Goal: Download file/media

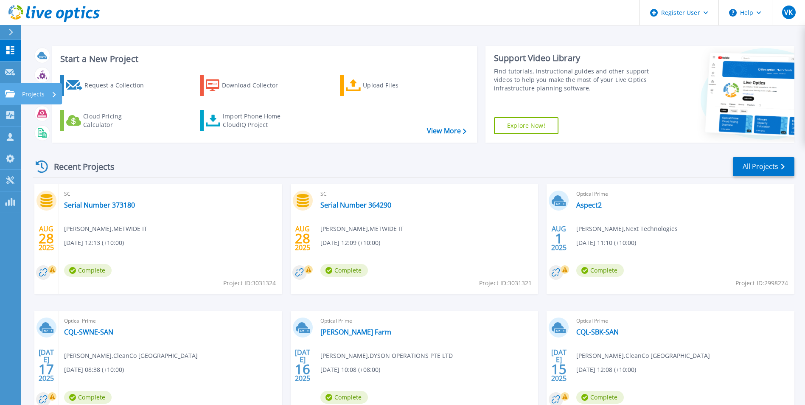
click at [19, 96] on link "Projects Projects" at bounding box center [10, 94] width 21 height 22
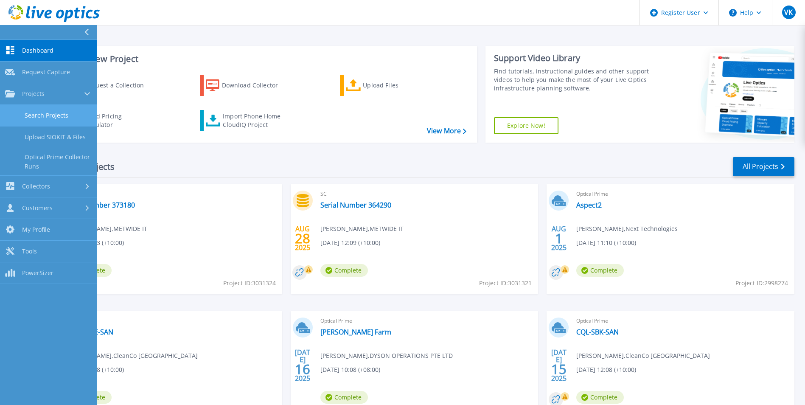
click at [43, 113] on link "Search Projects" at bounding box center [48, 116] width 97 height 22
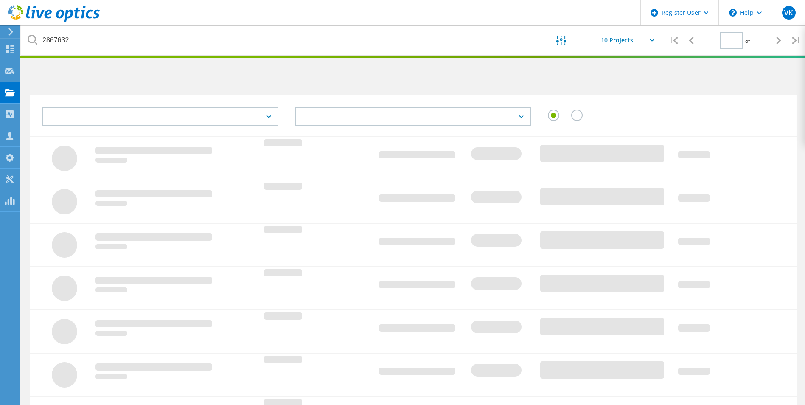
type input "1"
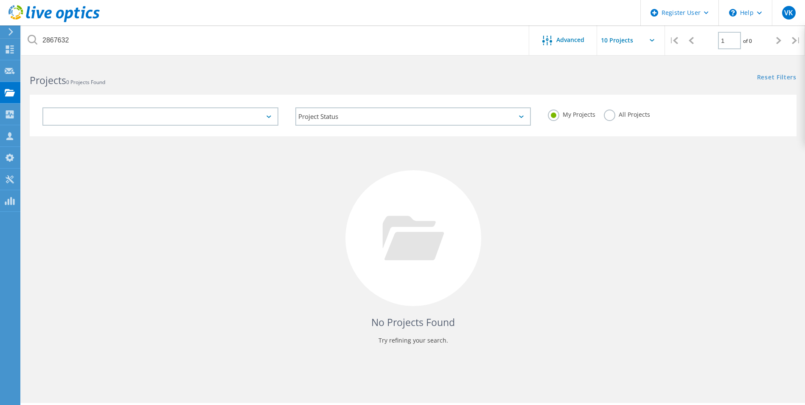
click at [632, 118] on div "My Projects All Projects" at bounding box center [665, 114] width 253 height 31
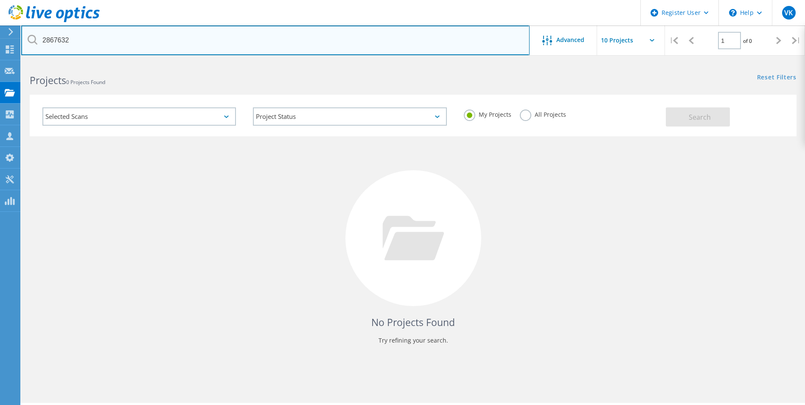
click at [62, 43] on input "2867632" at bounding box center [275, 40] width 508 height 30
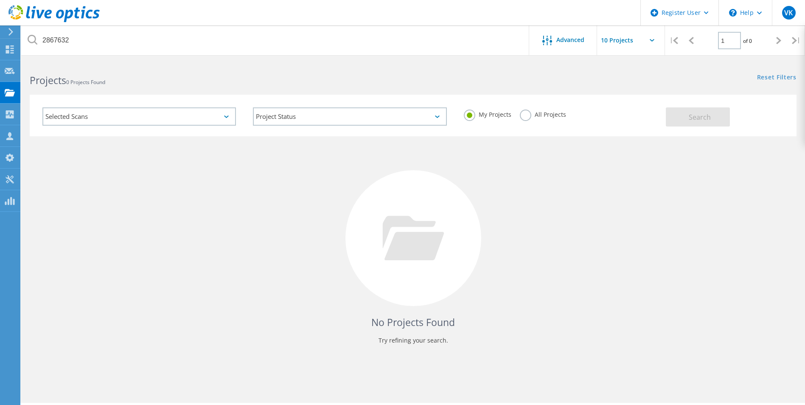
click at [541, 112] on label "All Projects" at bounding box center [543, 113] width 46 height 8
click at [0, 0] on input "All Projects" at bounding box center [0, 0] width 0 height 0
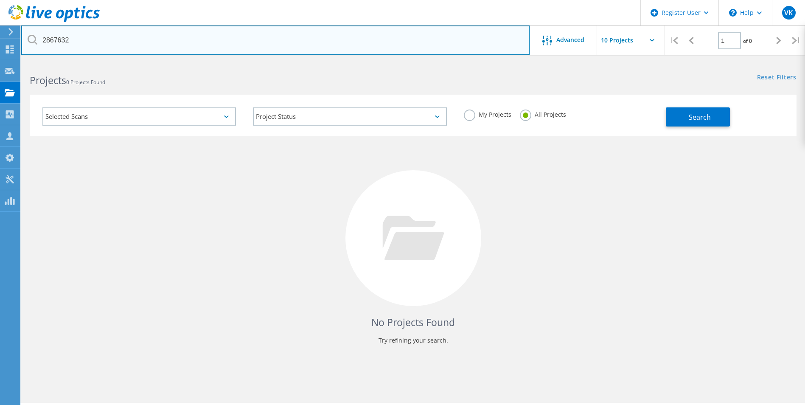
click at [57, 39] on input "2867632" at bounding box center [275, 40] width 508 height 30
paste input "3-tier option: 3700020455291.1- Sizing based off of LO - 557k Azure: 3700020454…"
type input "3-tier option: 3700020455291.1- Sizing based off of LO - 557k Azure: 3700020454…"
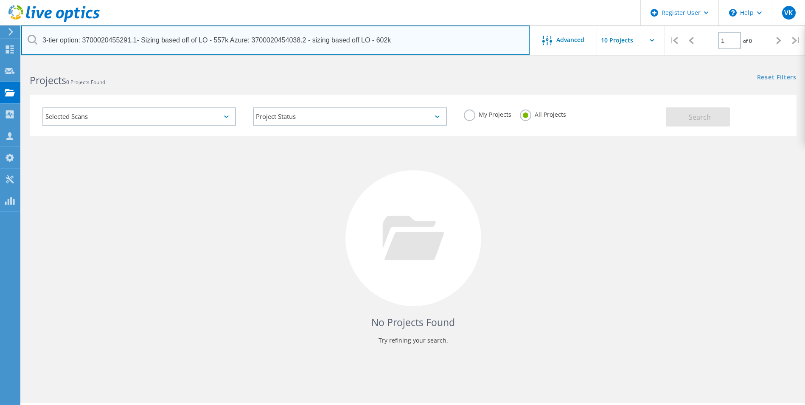
click at [429, 43] on input "3-tier option: 3700020455291.1- Sizing based off of LO - 557k Azure: 3700020454…" at bounding box center [275, 40] width 508 height 30
drag, startPoint x: 429, startPoint y: 43, endPoint x: -230, endPoint y: 4, distance: 660.1
click at [0, 4] on html "Register User \n Help Explore Helpful Articles Contact Support VK Dell User Vin…" at bounding box center [402, 214] width 805 height 428
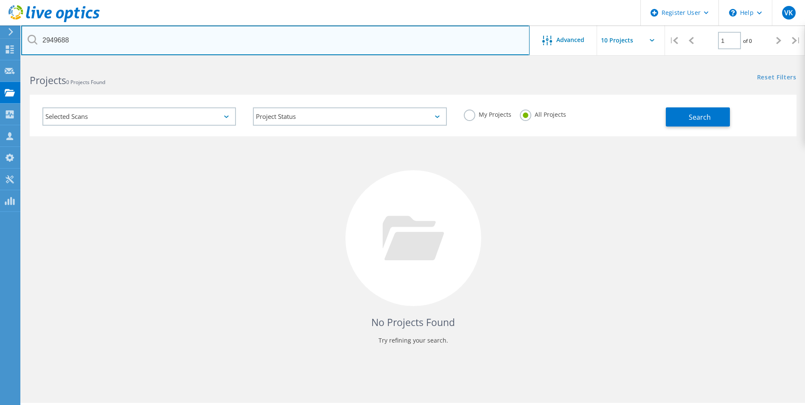
type input "2949688"
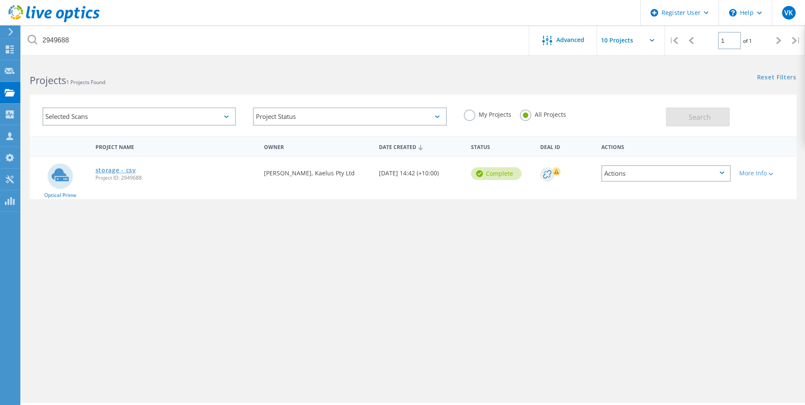
click at [121, 171] on link "storage - csv" at bounding box center [115, 170] width 40 height 6
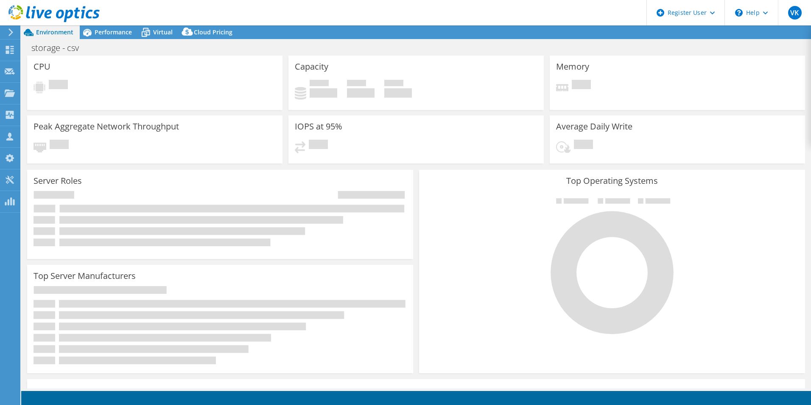
select select "USD"
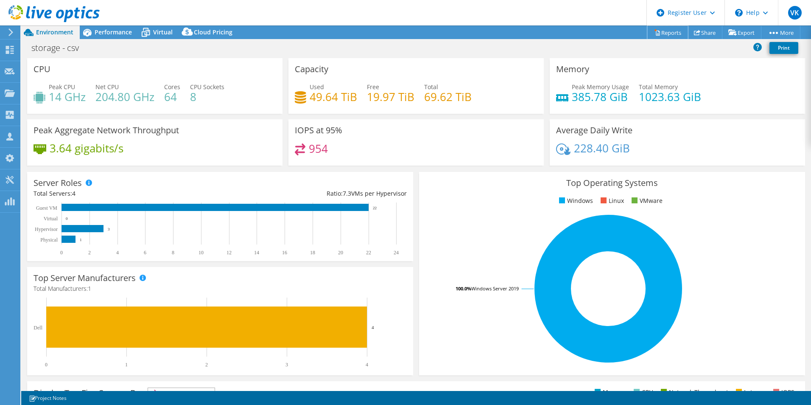
drag, startPoint x: 664, startPoint y: 34, endPoint x: 676, endPoint y: 91, distance: 58.9
click at [664, 34] on link "Reports" at bounding box center [668, 32] width 41 height 13
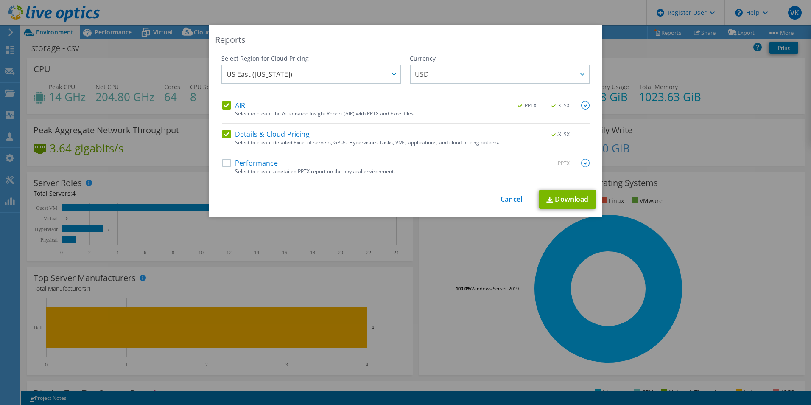
click at [225, 165] on label "Performance" at bounding box center [250, 163] width 56 height 8
click at [0, 0] on input "Performance" at bounding box center [0, 0] width 0 height 0
click at [322, 76] on span "US East (Virginia)" at bounding box center [314, 73] width 174 height 17
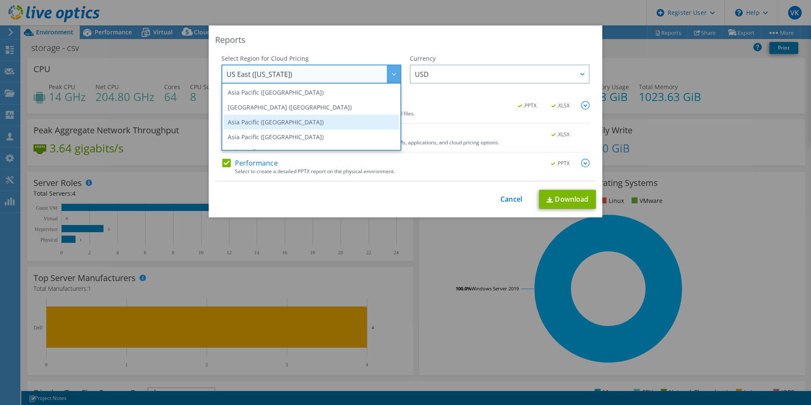
scroll to position [42, 0]
click at [281, 120] on li "Australia" at bounding box center [312, 124] width 176 height 15
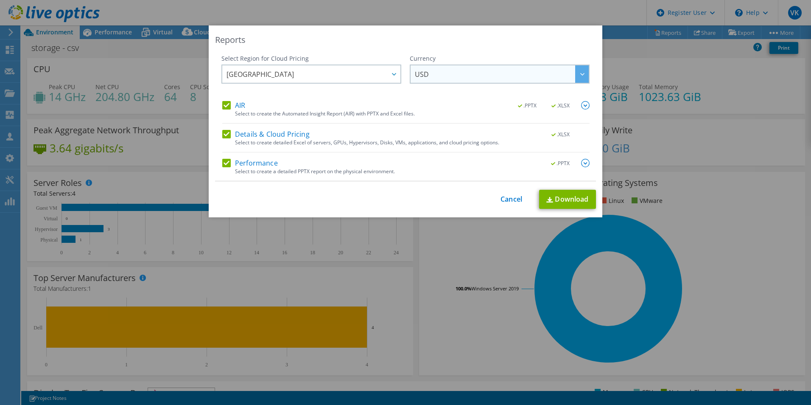
click at [503, 79] on span "USD" at bounding box center [502, 73] width 174 height 17
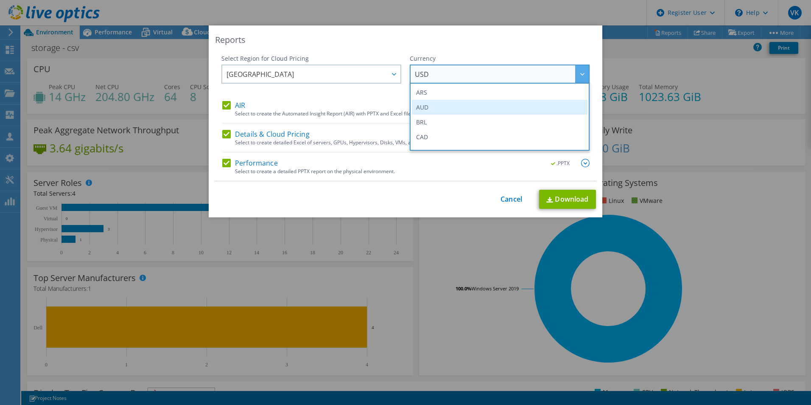
click at [478, 107] on li "AUD" at bounding box center [500, 107] width 176 height 15
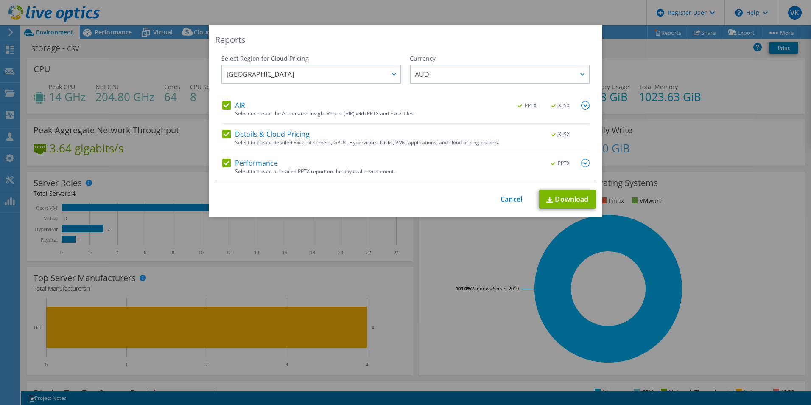
click at [589, 161] on div "Select Region for Cloud Pricing Asia Pacific (Hong Kong) Asia Pacific (Mumbai) …" at bounding box center [405, 117] width 381 height 127
click at [583, 164] on img at bounding box center [585, 163] width 8 height 8
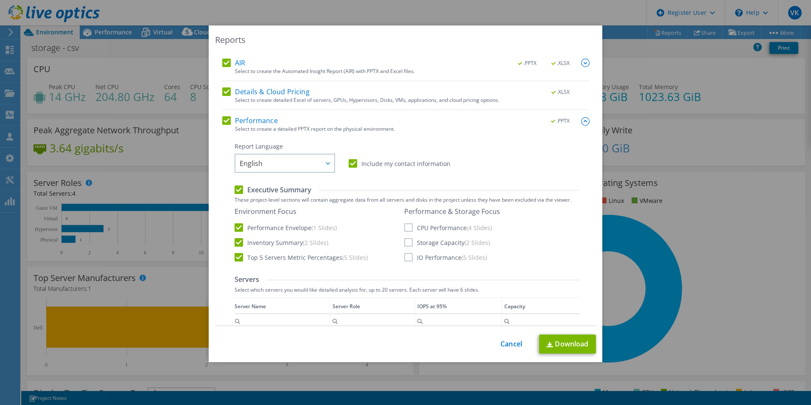
click at [438, 229] on label "CPU Performance (4 Slides)" at bounding box center [448, 227] width 88 height 8
click at [0, 0] on input "CPU Performance (4 Slides)" at bounding box center [0, 0] width 0 height 0
click at [423, 245] on label "Storage Capacity (2 Slides)" at bounding box center [447, 242] width 86 height 8
click at [0, 0] on input "Storage Capacity (2 Slides)" at bounding box center [0, 0] width 0 height 0
drag, startPoint x: 420, startPoint y: 262, endPoint x: 425, endPoint y: 259, distance: 5.7
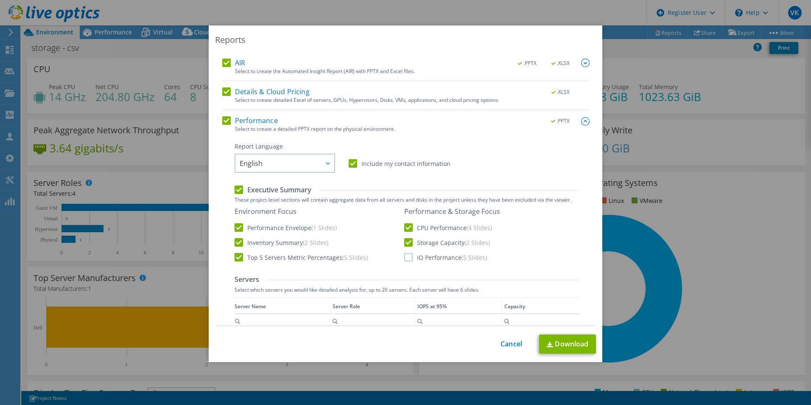
click at [420, 261] on div "Environment Focus Performance Envelope (1 Slides) Inventory Summary (2 Slides) …" at bounding box center [407, 234] width 345 height 55
click at [442, 257] on label "IO Performance (5 Slides)" at bounding box center [445, 257] width 83 height 8
click at [0, 0] on input "IO Performance (5 Slides)" at bounding box center [0, 0] width 0 height 0
click at [543, 241] on div "Environment Focus Performance Envelope (1 Slides) Inventory Summary (2 Slides) …" at bounding box center [407, 234] width 345 height 55
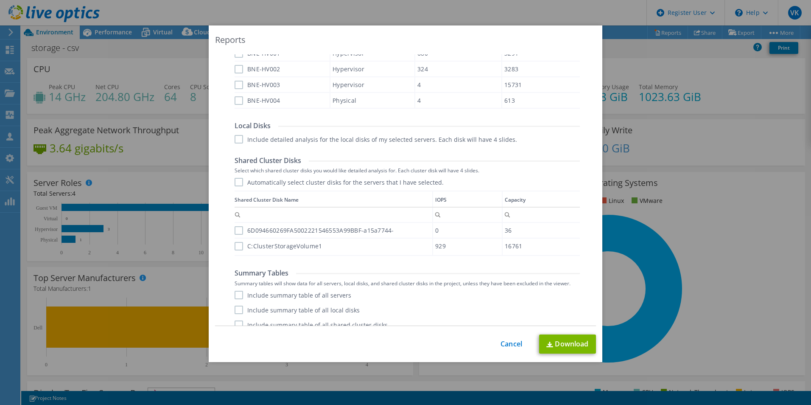
scroll to position [336, 0]
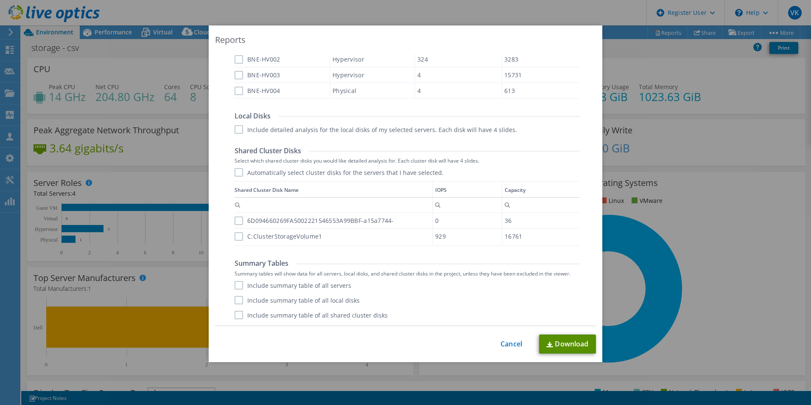
click at [560, 340] on link "Download" at bounding box center [567, 343] width 57 height 19
click at [561, 343] on div "This process may take a while, please wait... Cancel Download" at bounding box center [405, 344] width 381 height 20
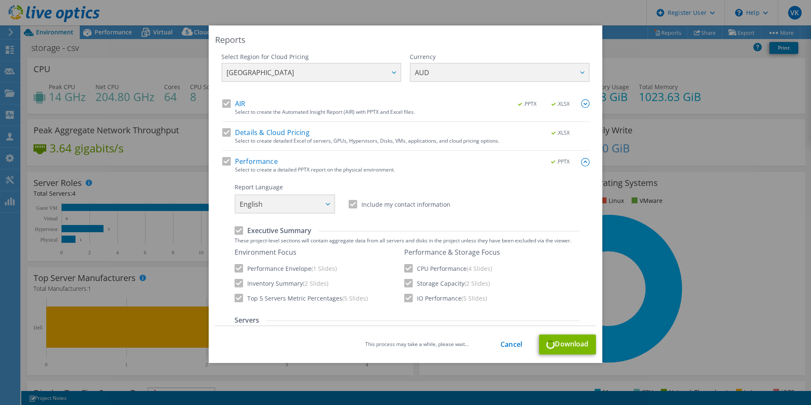
scroll to position [0, 0]
click at [570, 342] on div "This process may take a while, please wait... Cancel Download" at bounding box center [405, 344] width 381 height 20
drag, startPoint x: 570, startPoint y: 342, endPoint x: 527, endPoint y: 341, distance: 42.5
click at [517, 344] on link "Cancel" at bounding box center [512, 344] width 22 height 8
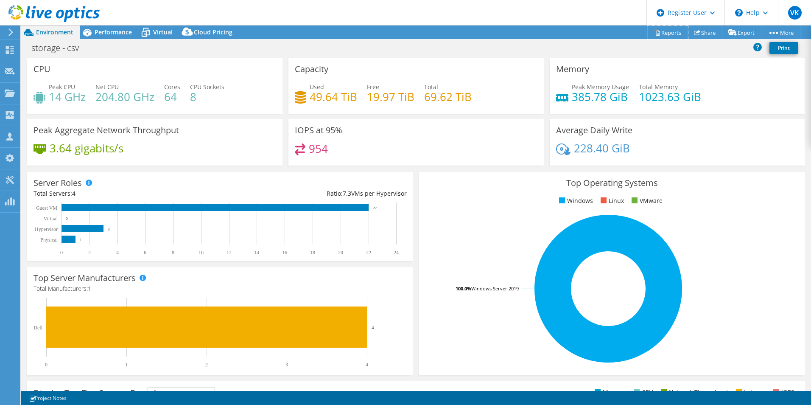
drag, startPoint x: 666, startPoint y: 32, endPoint x: 632, endPoint y: 78, distance: 57.3
click at [666, 32] on link "Reports" at bounding box center [668, 32] width 41 height 13
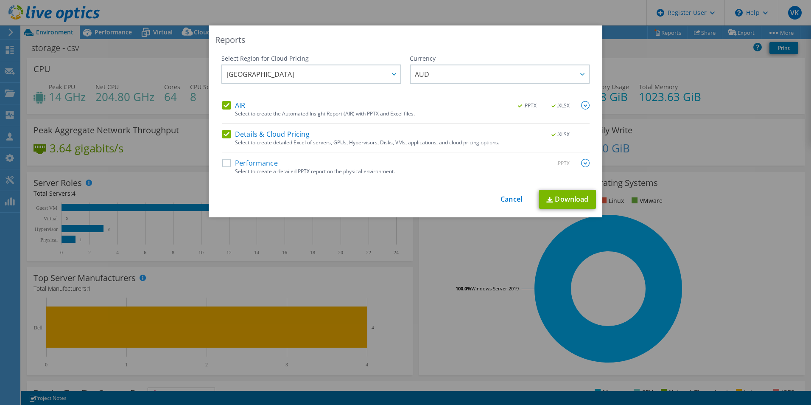
click at [228, 160] on label "Performance" at bounding box center [250, 163] width 56 height 8
click at [0, 0] on input "Performance" at bounding box center [0, 0] width 0 height 0
click at [581, 164] on img at bounding box center [585, 163] width 8 height 8
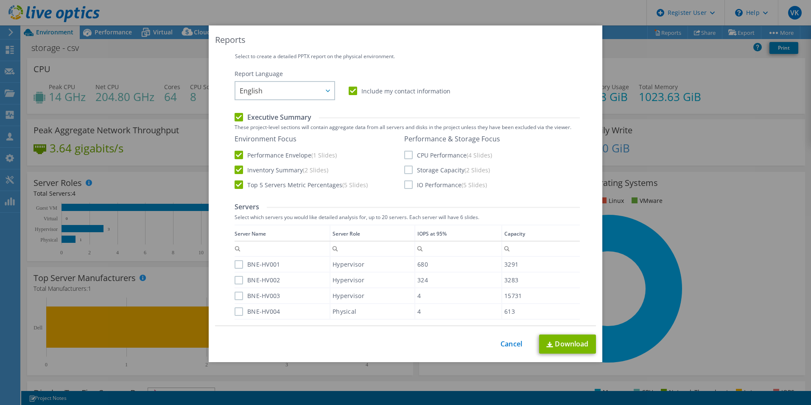
scroll to position [127, 0]
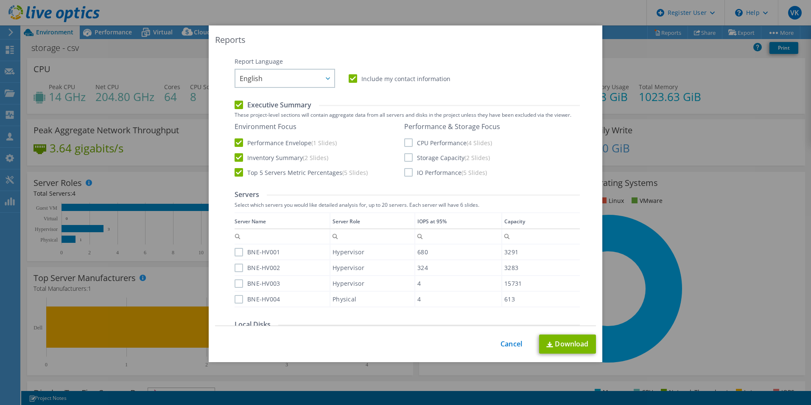
click at [422, 146] on label "CPU Performance (4 Slides)" at bounding box center [448, 142] width 88 height 8
click at [0, 0] on input "CPU Performance (4 Slides)" at bounding box center [0, 0] width 0 height 0
click at [424, 157] on label "Storage Capacity (2 Slides)" at bounding box center [447, 157] width 86 height 8
click at [0, 0] on input "Storage Capacity (2 Slides)" at bounding box center [0, 0] width 0 height 0
click at [426, 173] on label "IO Performance (5 Slides)" at bounding box center [445, 172] width 83 height 8
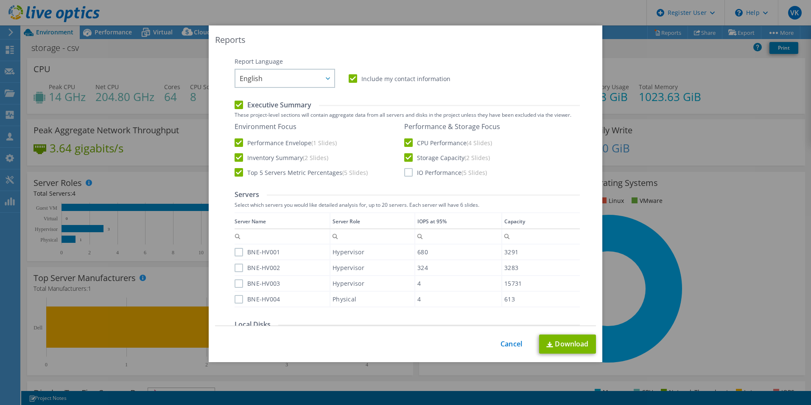
click at [0, 0] on input "IO Performance (5 Slides)" at bounding box center [0, 0] width 0 height 0
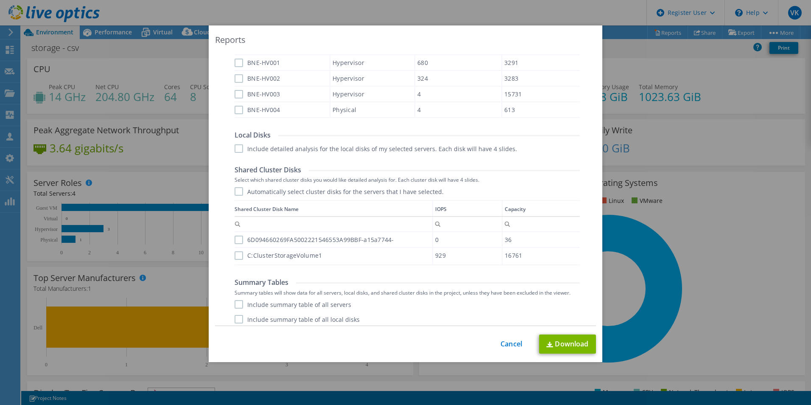
scroll to position [336, 0]
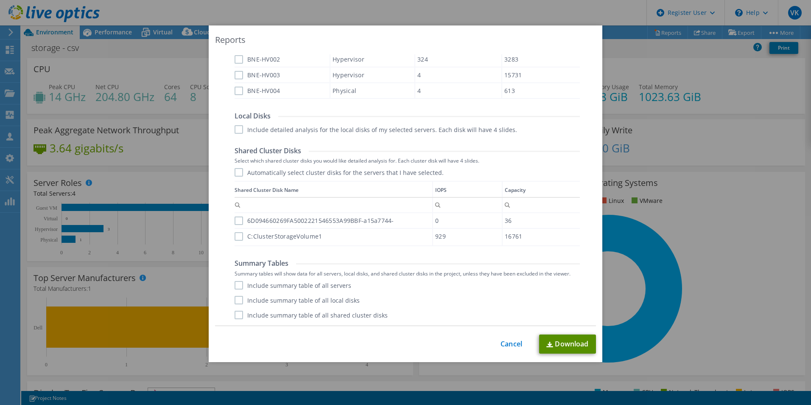
click at [561, 344] on link "Download" at bounding box center [567, 343] width 57 height 19
